Goal: Transaction & Acquisition: Book appointment/travel/reservation

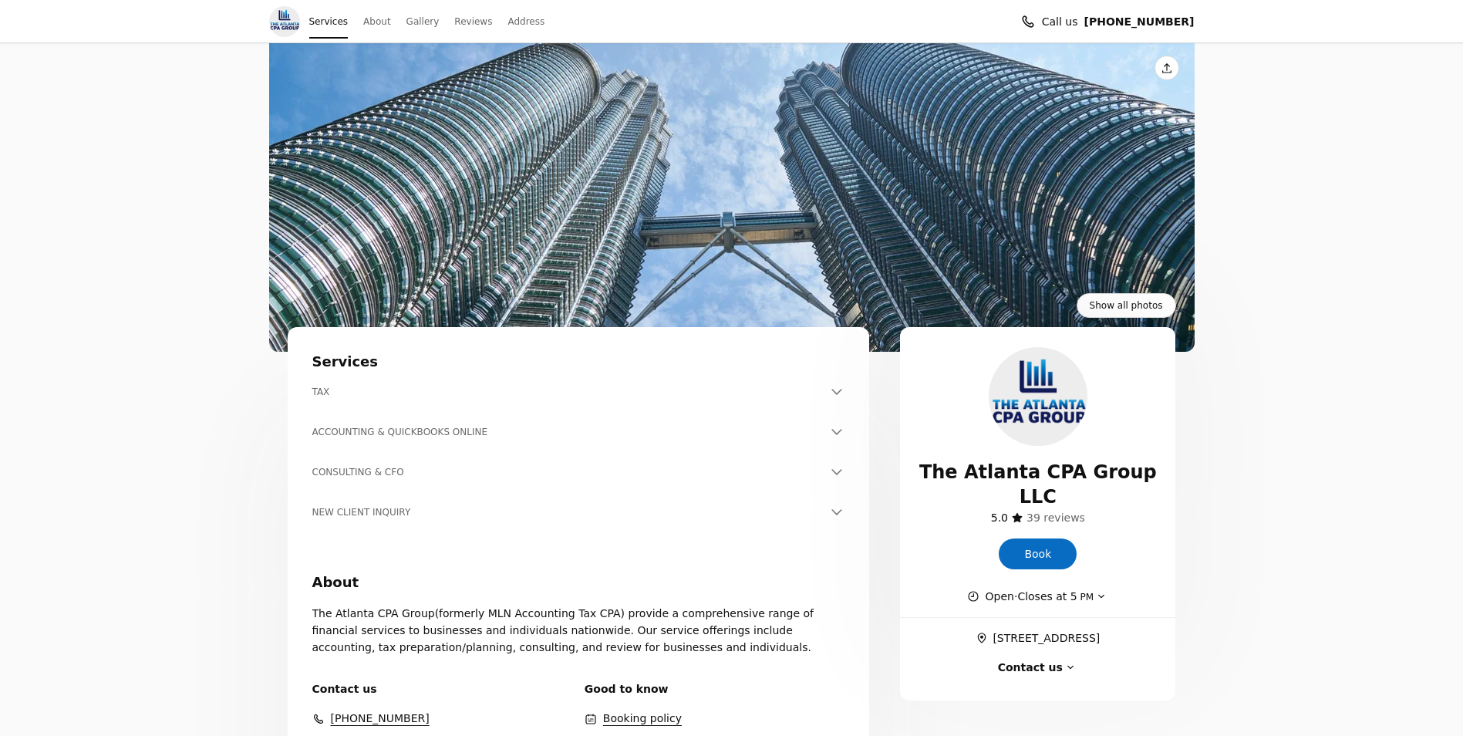
scroll to position [231, 0]
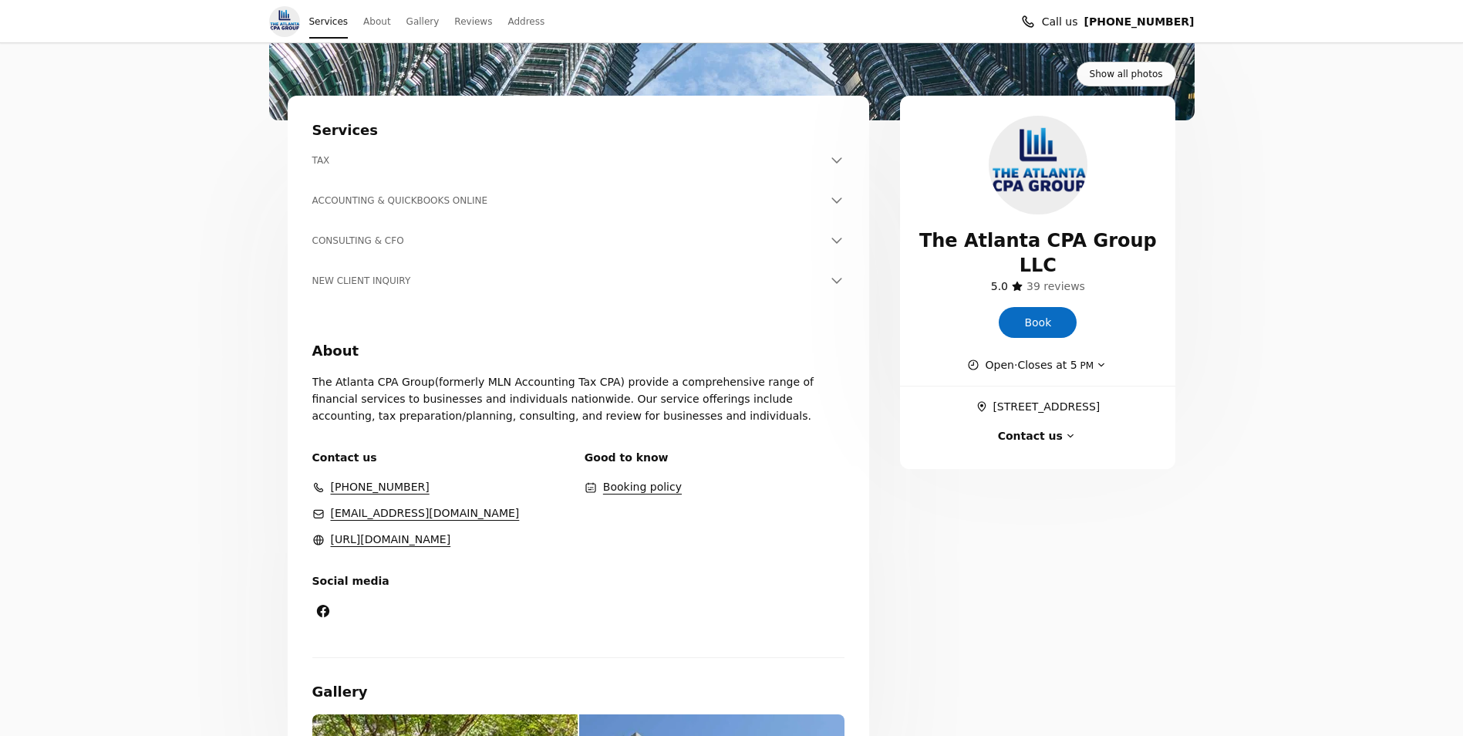
click at [327, 156] on h3 "TAX" at bounding box center [569, 160] width 514 height 15
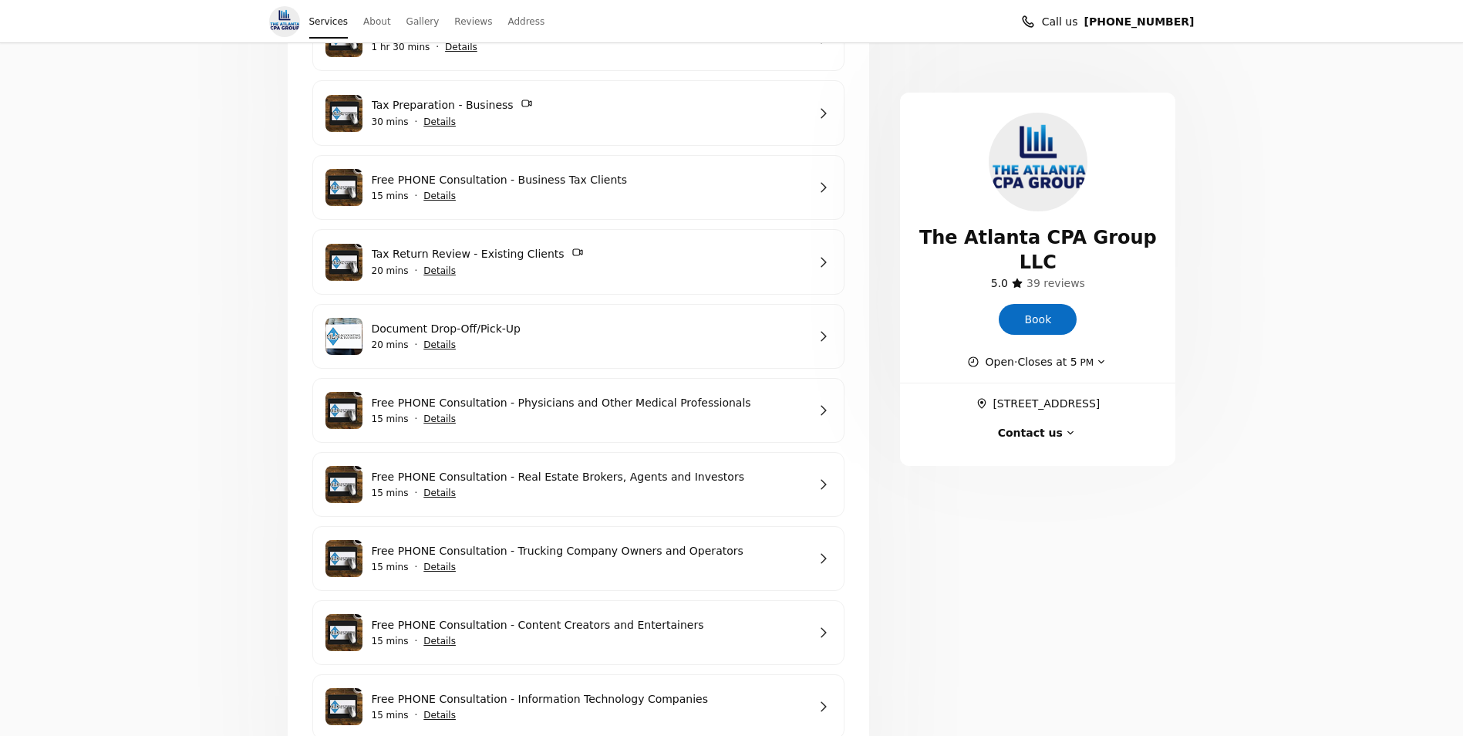
scroll to position [540, 0]
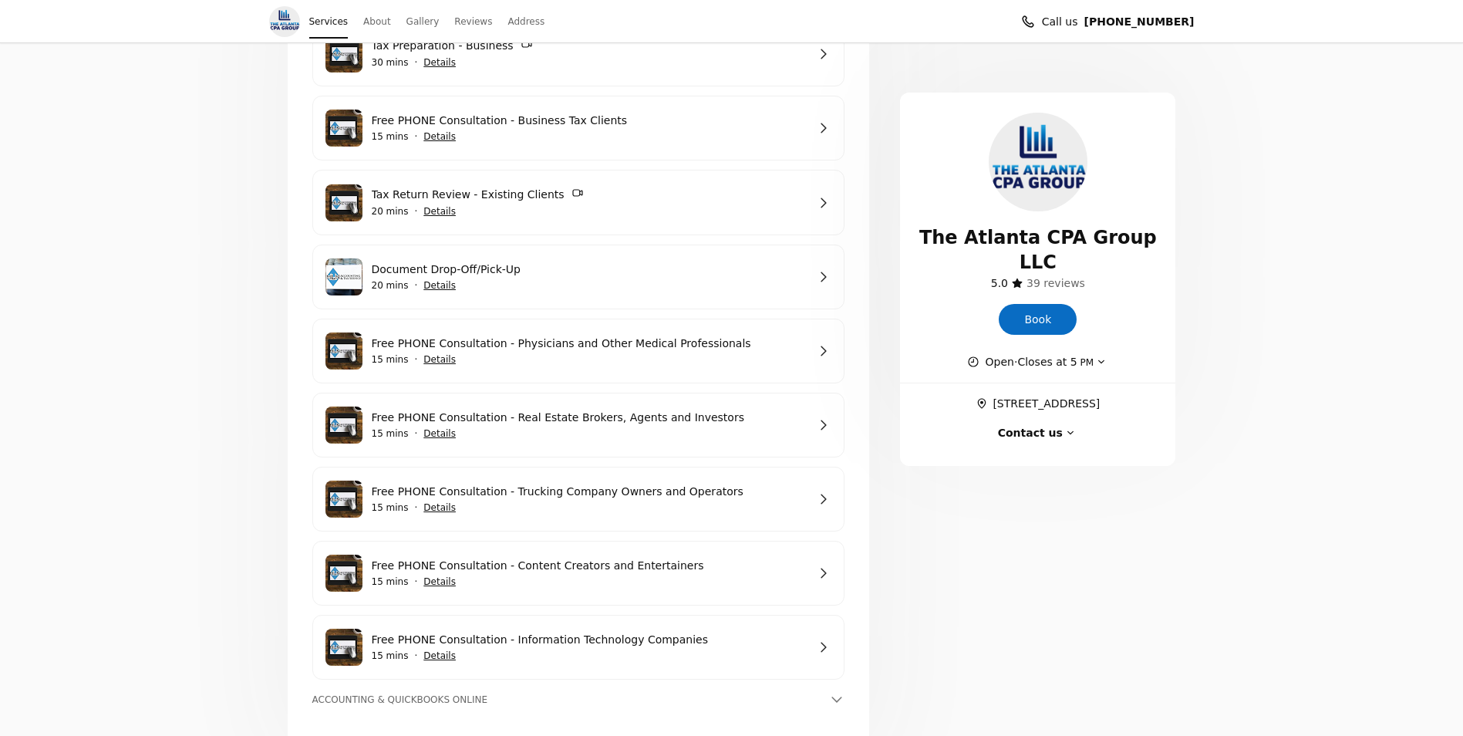
click at [463, 352] on link "Free PHONE Consultation - Physicians and Other Medical Professionals" at bounding box center [590, 343] width 436 height 17
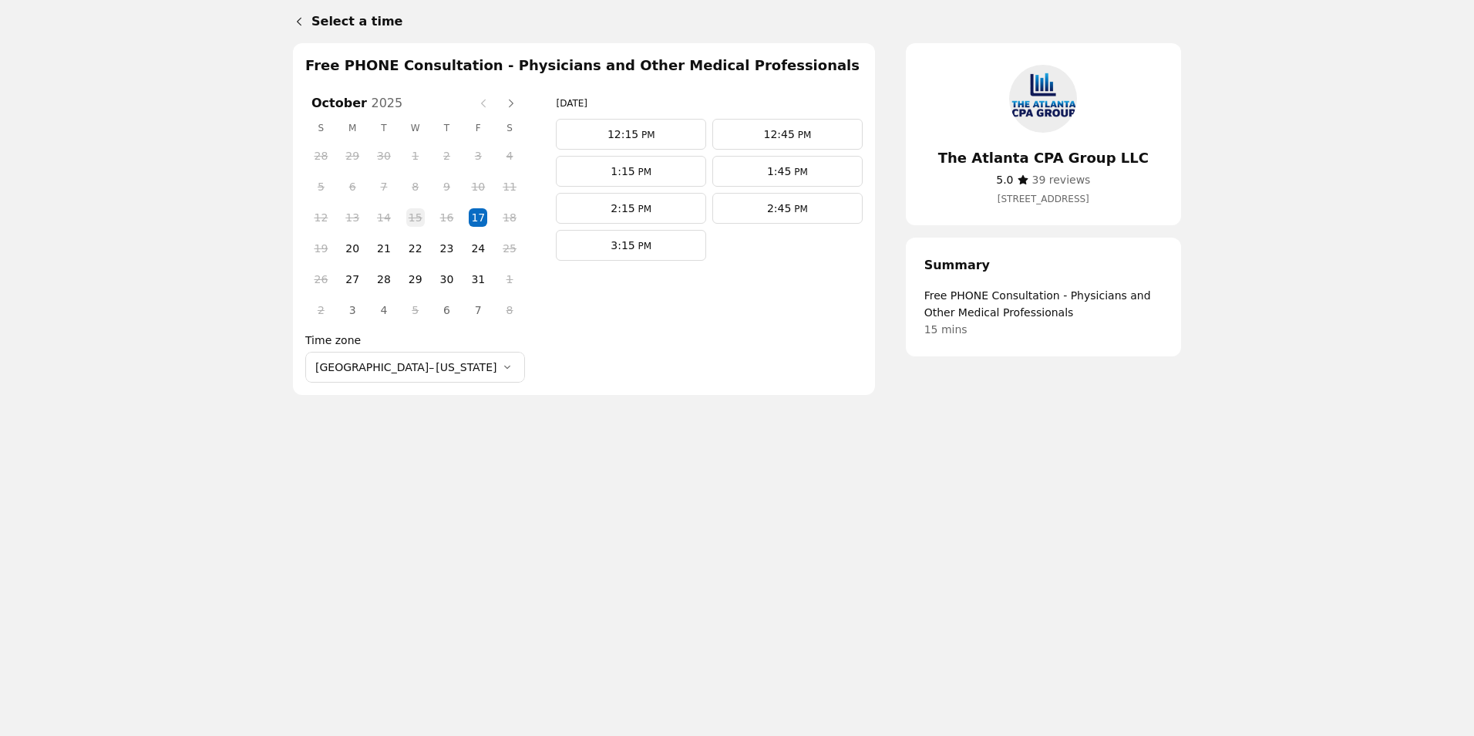
click at [608, 134] on span "12:15" at bounding box center [623, 134] width 31 height 12
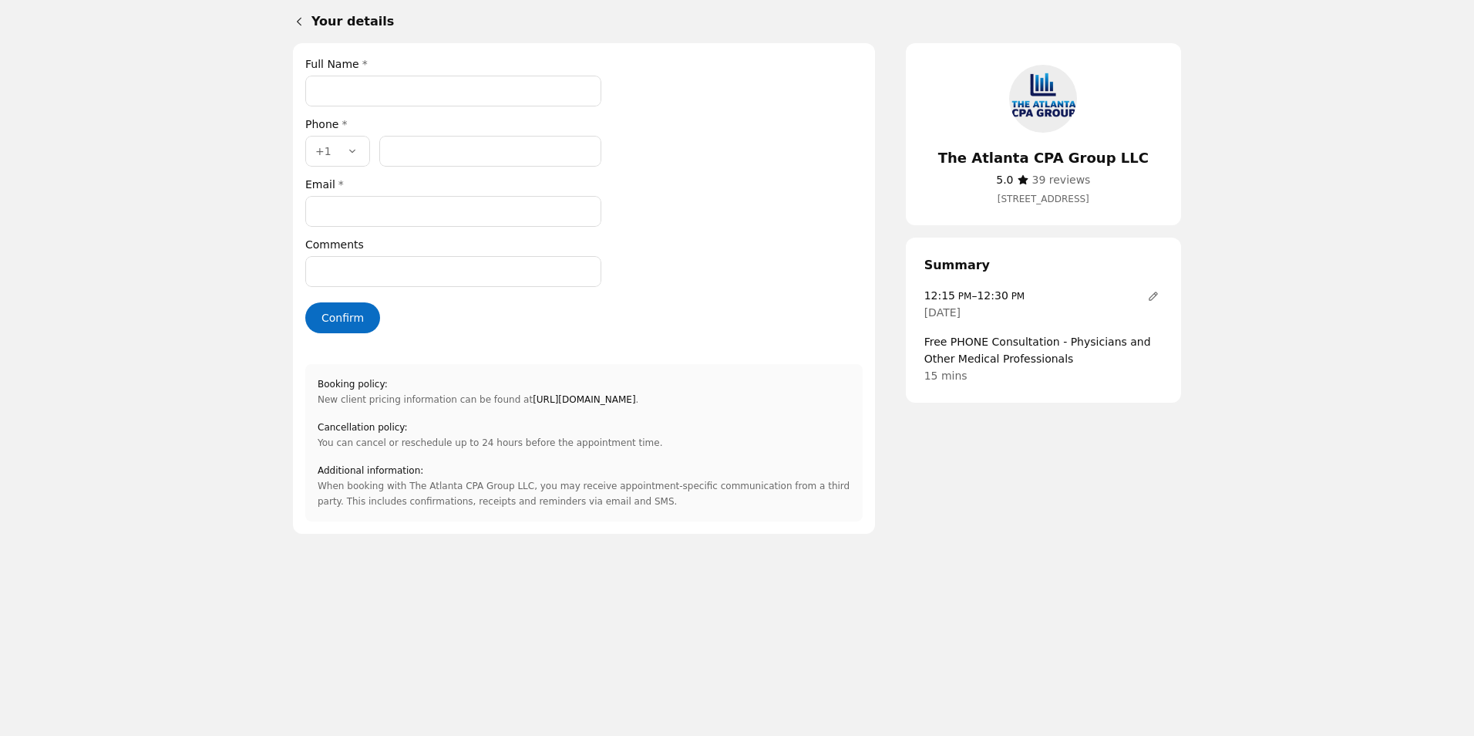
click at [456, 98] on input "Full Name *" at bounding box center [453, 91] width 296 height 31
type input "**********"
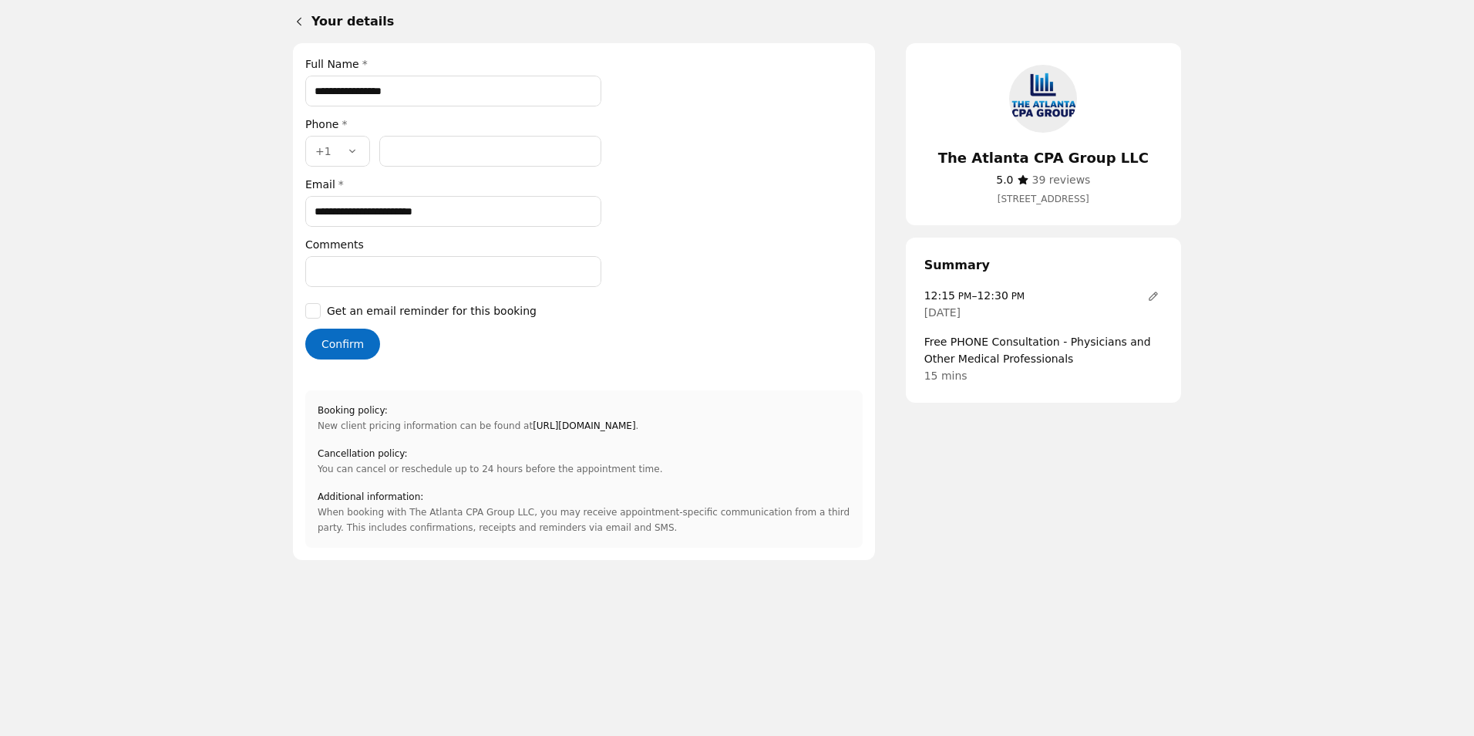
click at [406, 155] on input "Phone number *" at bounding box center [490, 151] width 222 height 31
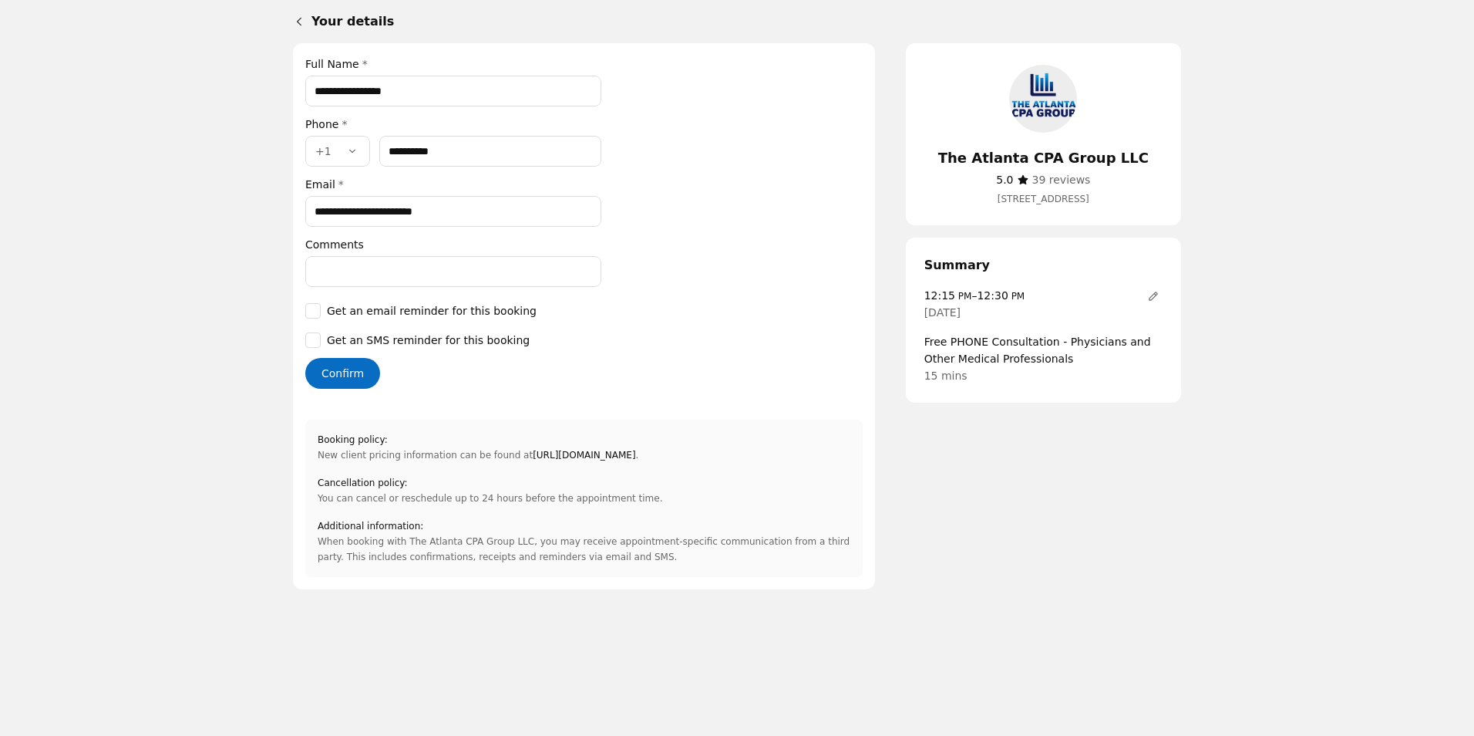
type input "**********"
click at [640, 240] on div "**********" at bounding box center [583, 316] width 557 height 521
click at [293, 22] on icon "Back" at bounding box center [299, 21] width 12 height 12
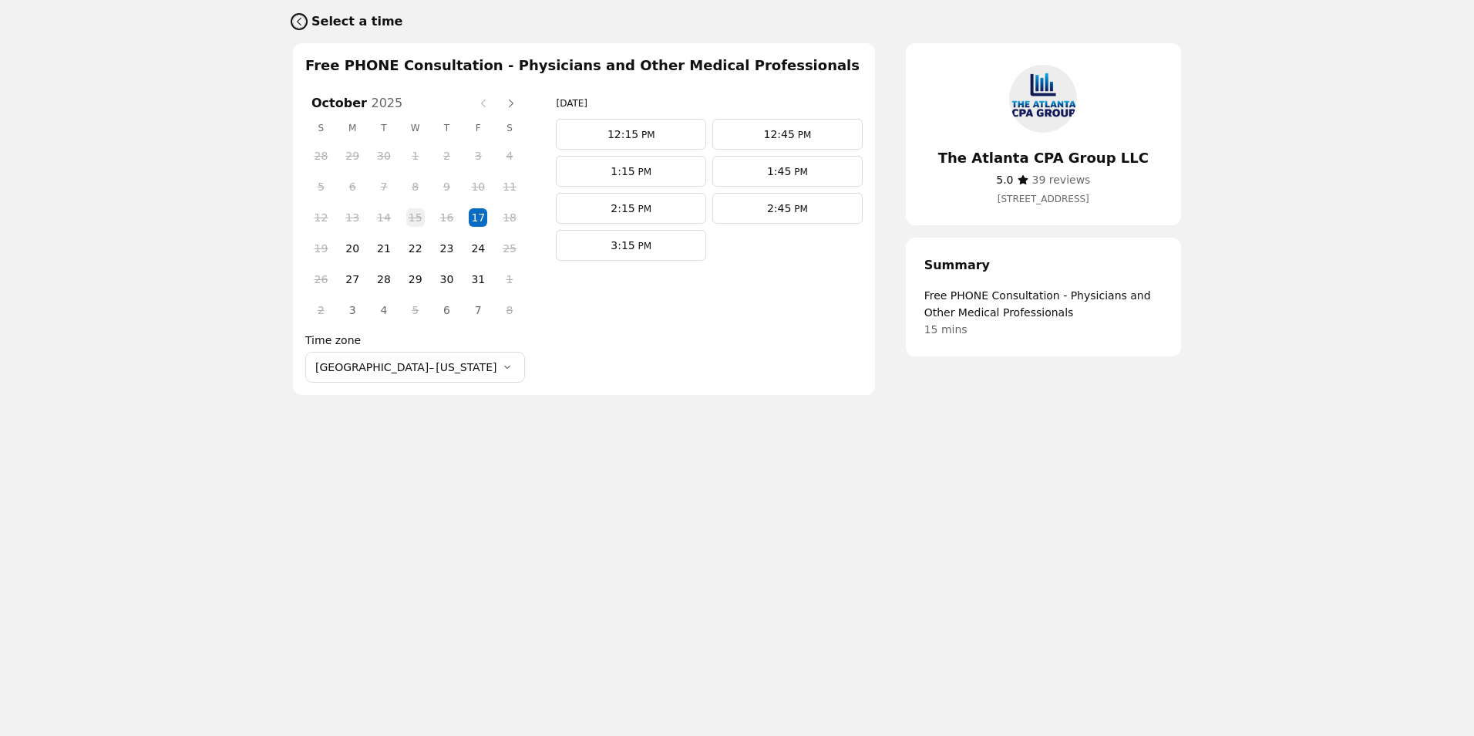
click at [293, 24] on icon "Back" at bounding box center [299, 21] width 12 height 12
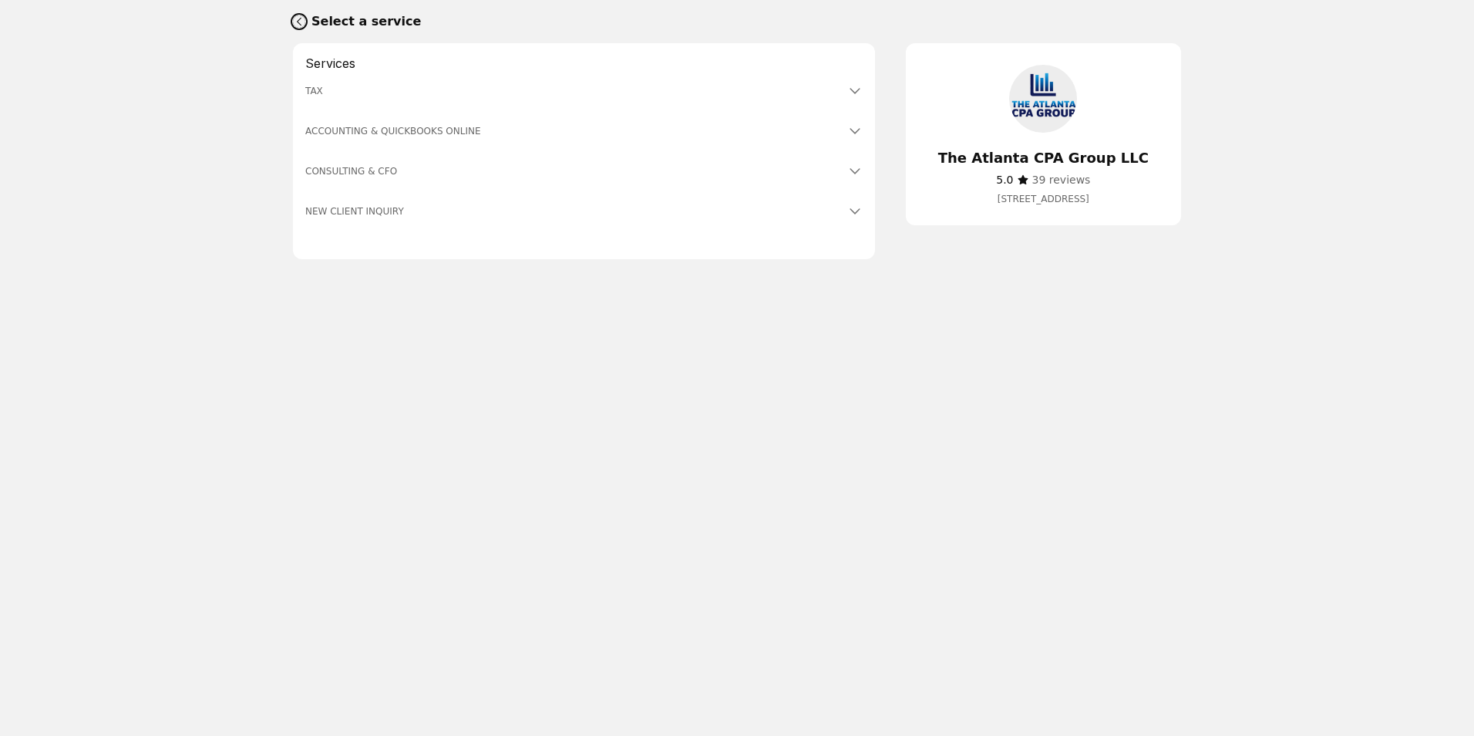
click at [293, 24] on icon "Back" at bounding box center [299, 21] width 12 height 12
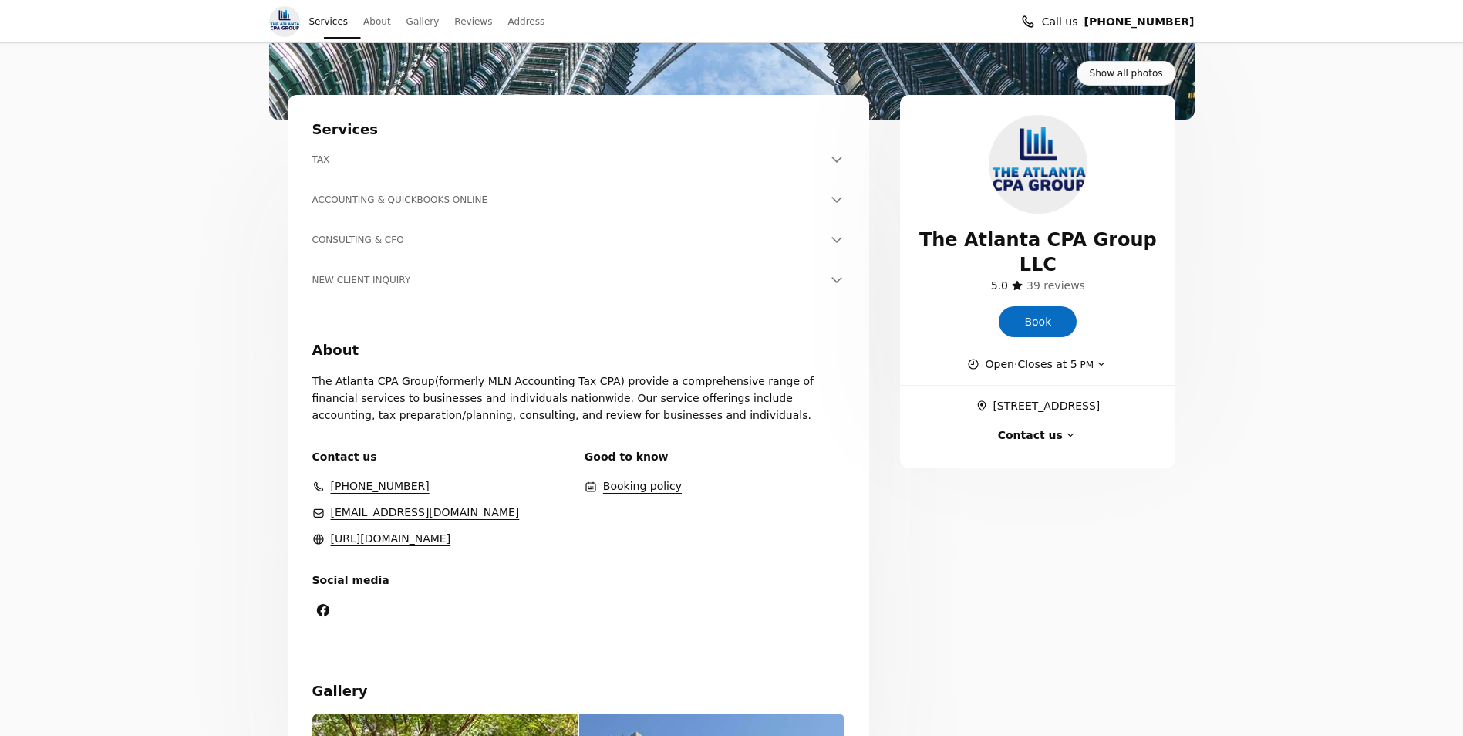
scroll to position [231, 0]
click at [360, 195] on h3 "ACCOUNTING & QUICKBOOKS ONLINE" at bounding box center [569, 200] width 514 height 15
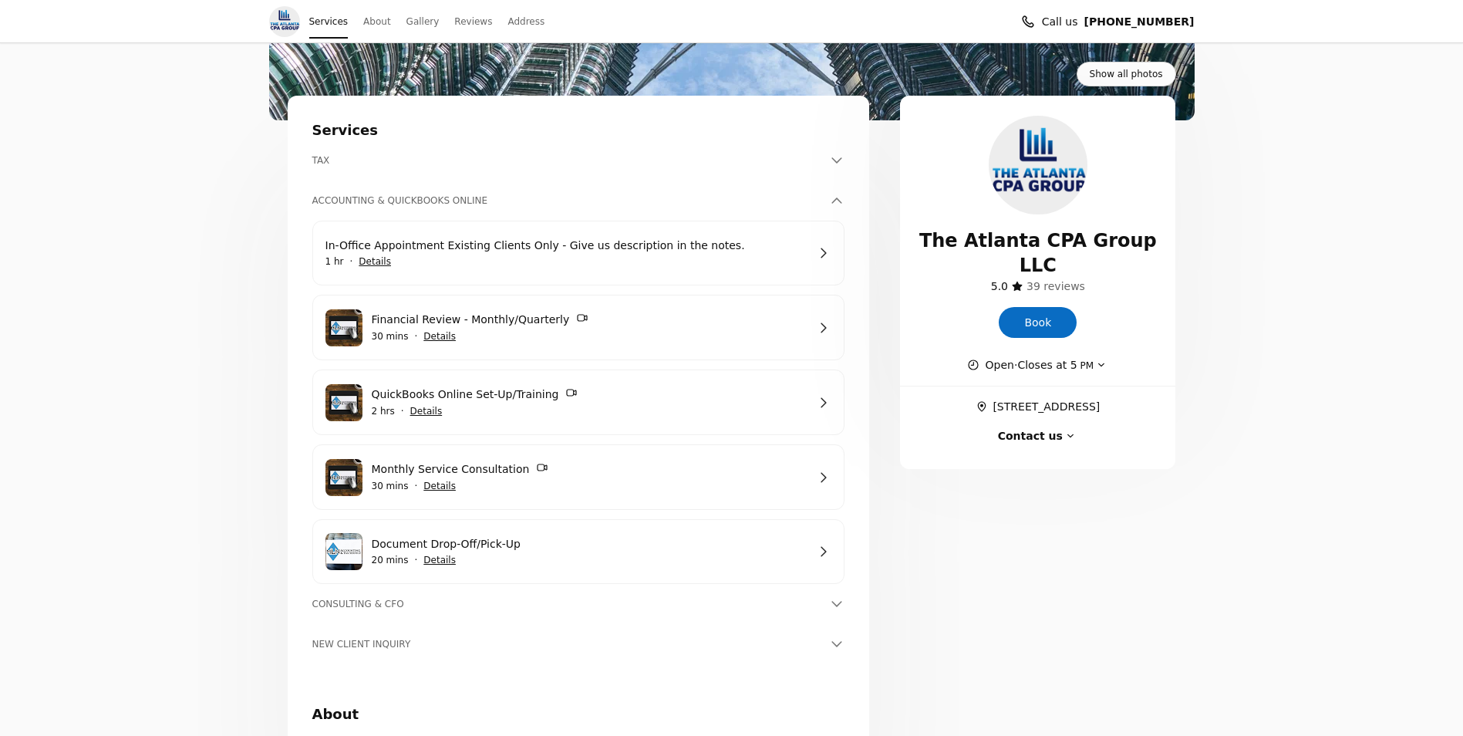
click at [330, 165] on h3 "TAX" at bounding box center [569, 160] width 514 height 15
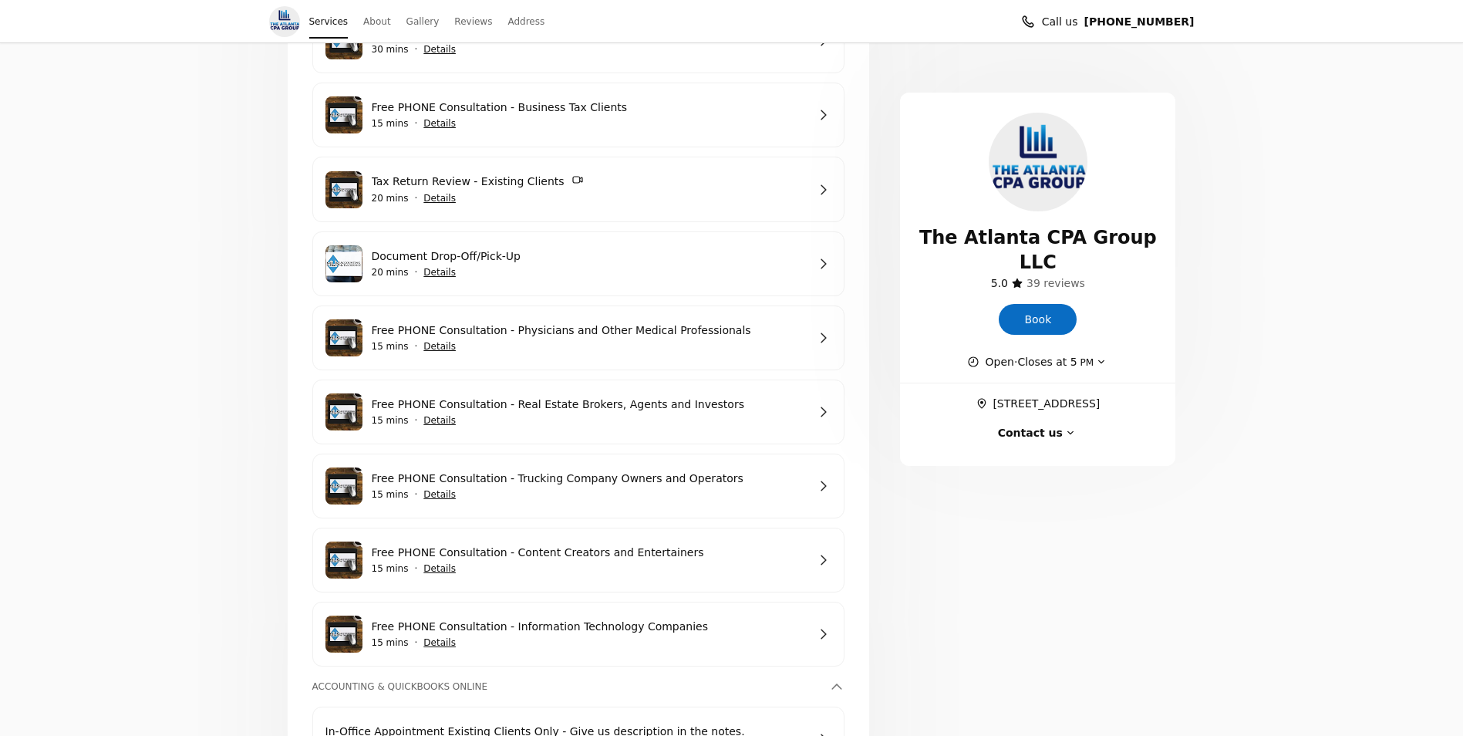
scroll to position [540, 0]
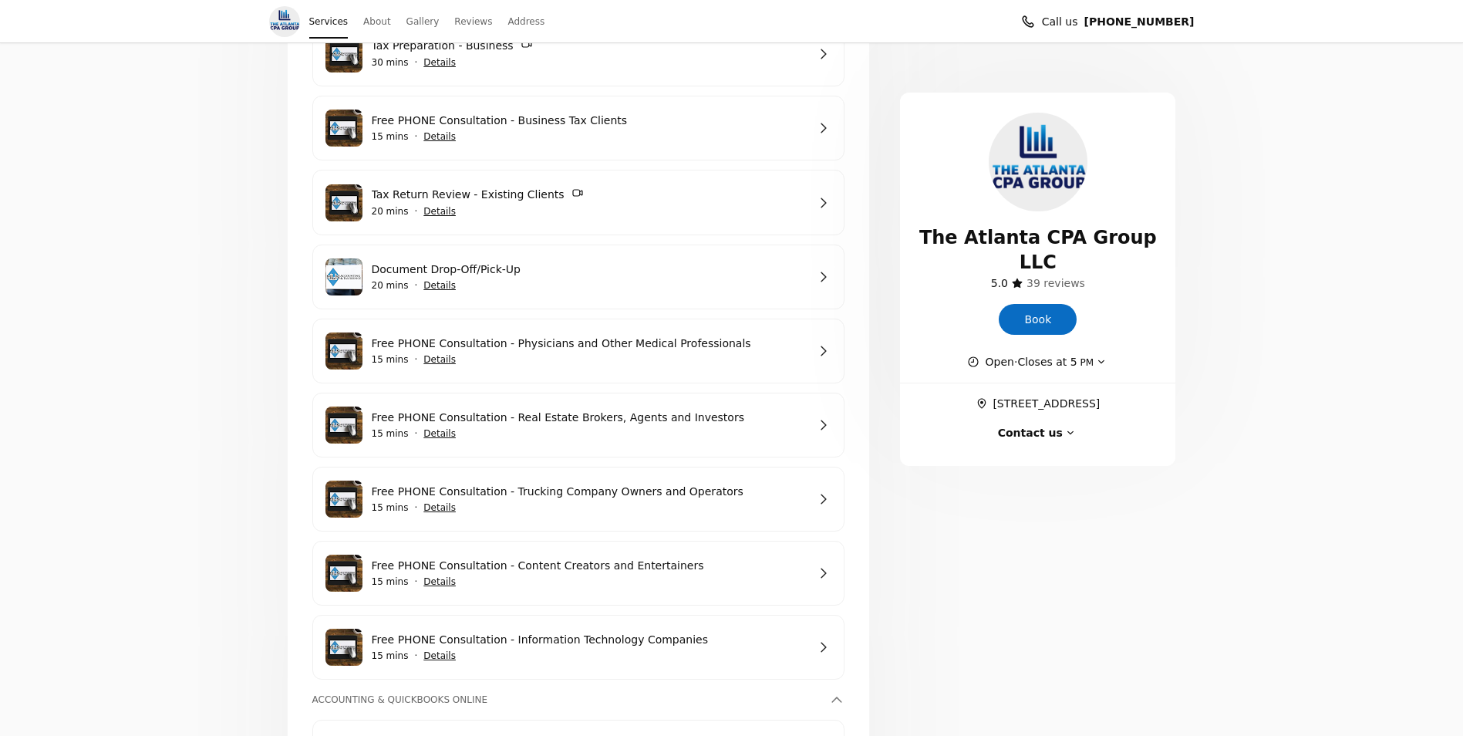
click at [470, 351] on link "Free PHONE Consultation - Physicians and Other Medical Professionals" at bounding box center [590, 343] width 436 height 17
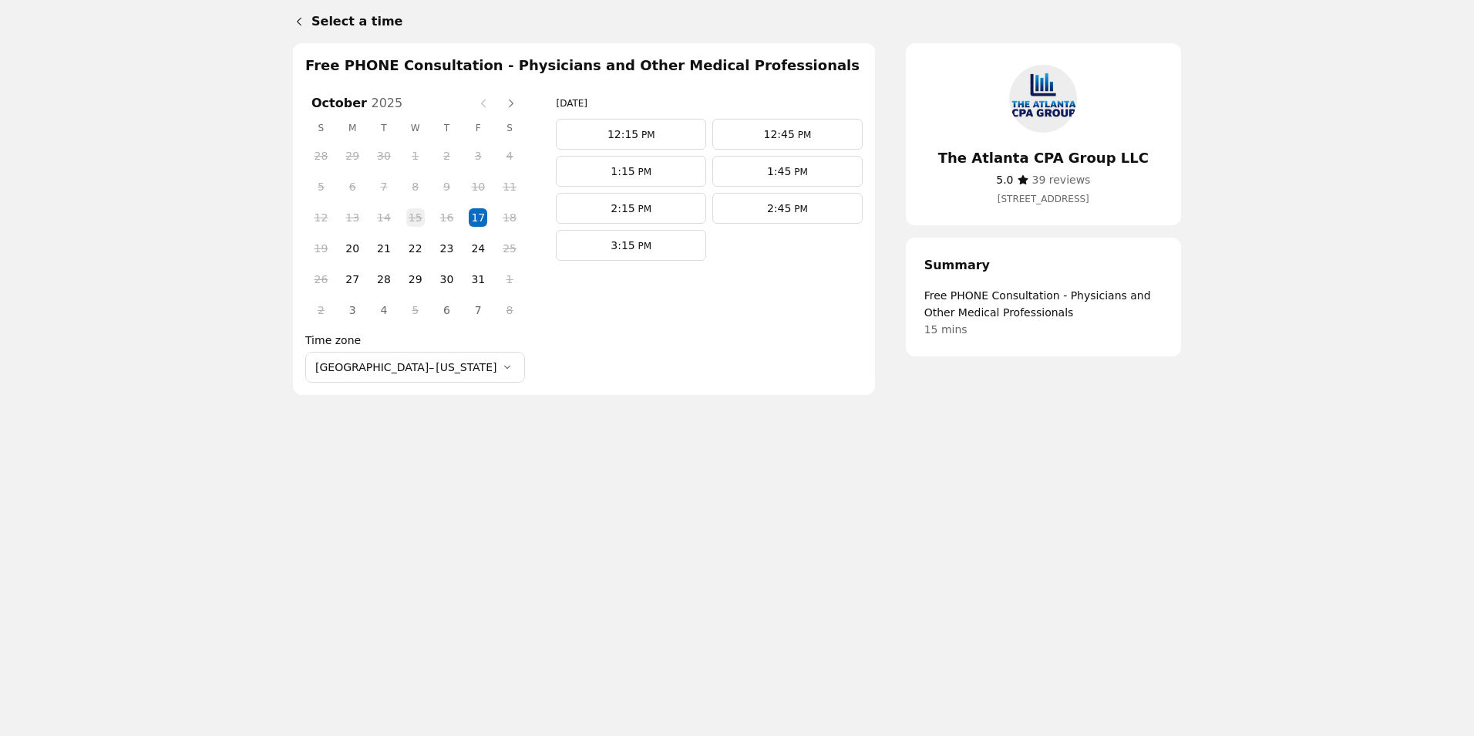
click at [608, 134] on span "12:15" at bounding box center [623, 134] width 31 height 12
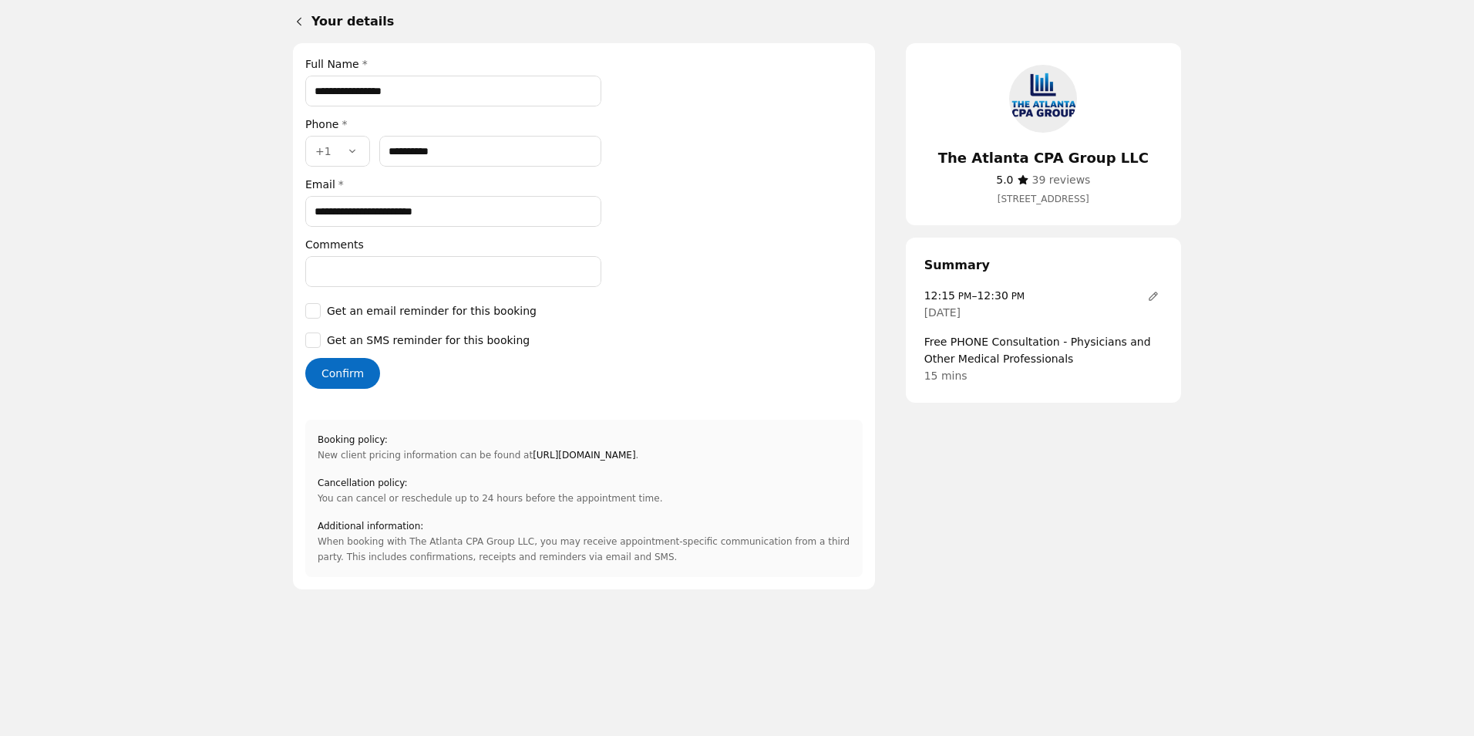
click at [350, 372] on button "Confirm" at bounding box center [342, 373] width 75 height 31
type input "**********"
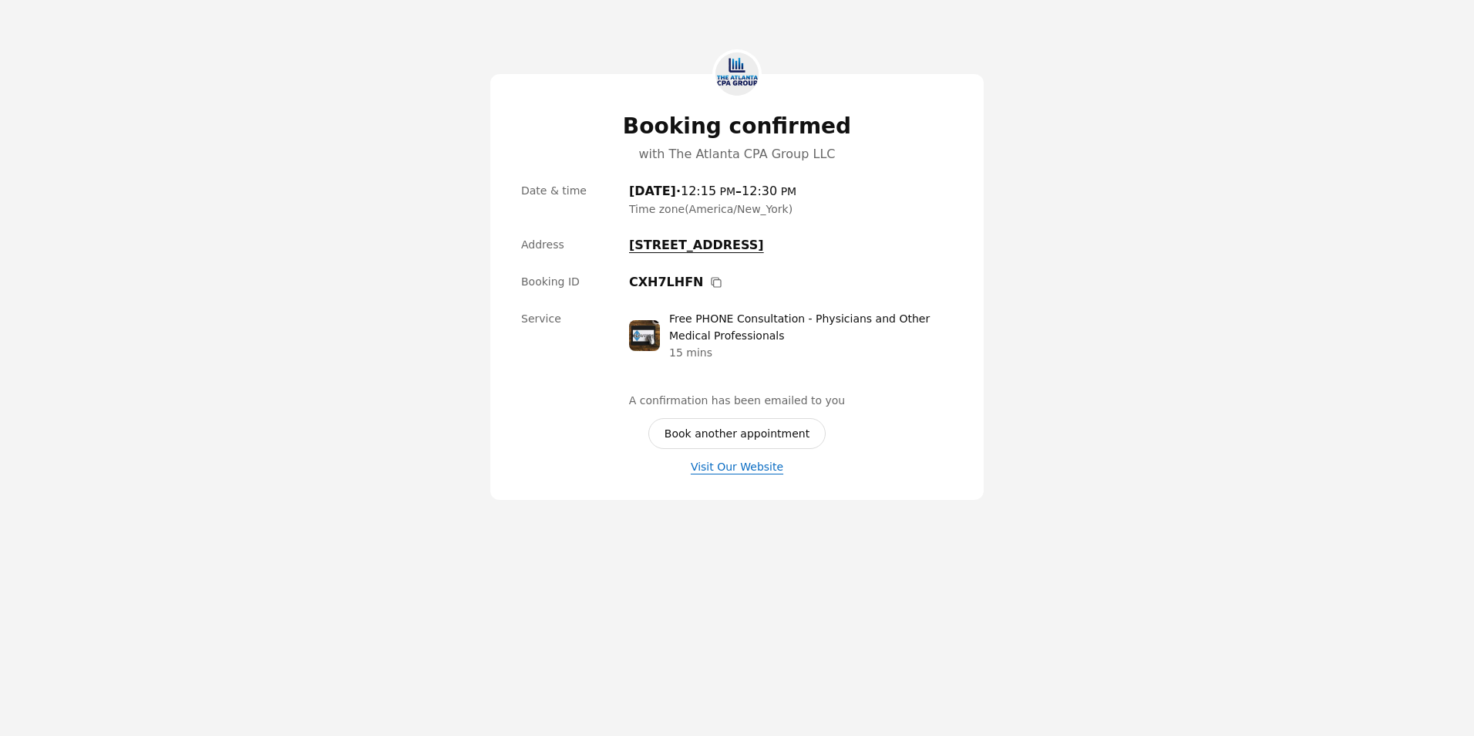
click at [725, 466] on link "Visit Our Website" at bounding box center [737, 466] width 93 height 17
click at [261, 160] on main "Booking confirmed with The Atlanta CPA Group LLC Date & time [DATE] [DATE] · 12…" at bounding box center [737, 368] width 1474 height 736
click at [722, 72] on img at bounding box center [737, 73] width 43 height 43
